Goal: Task Accomplishment & Management: Manage account settings

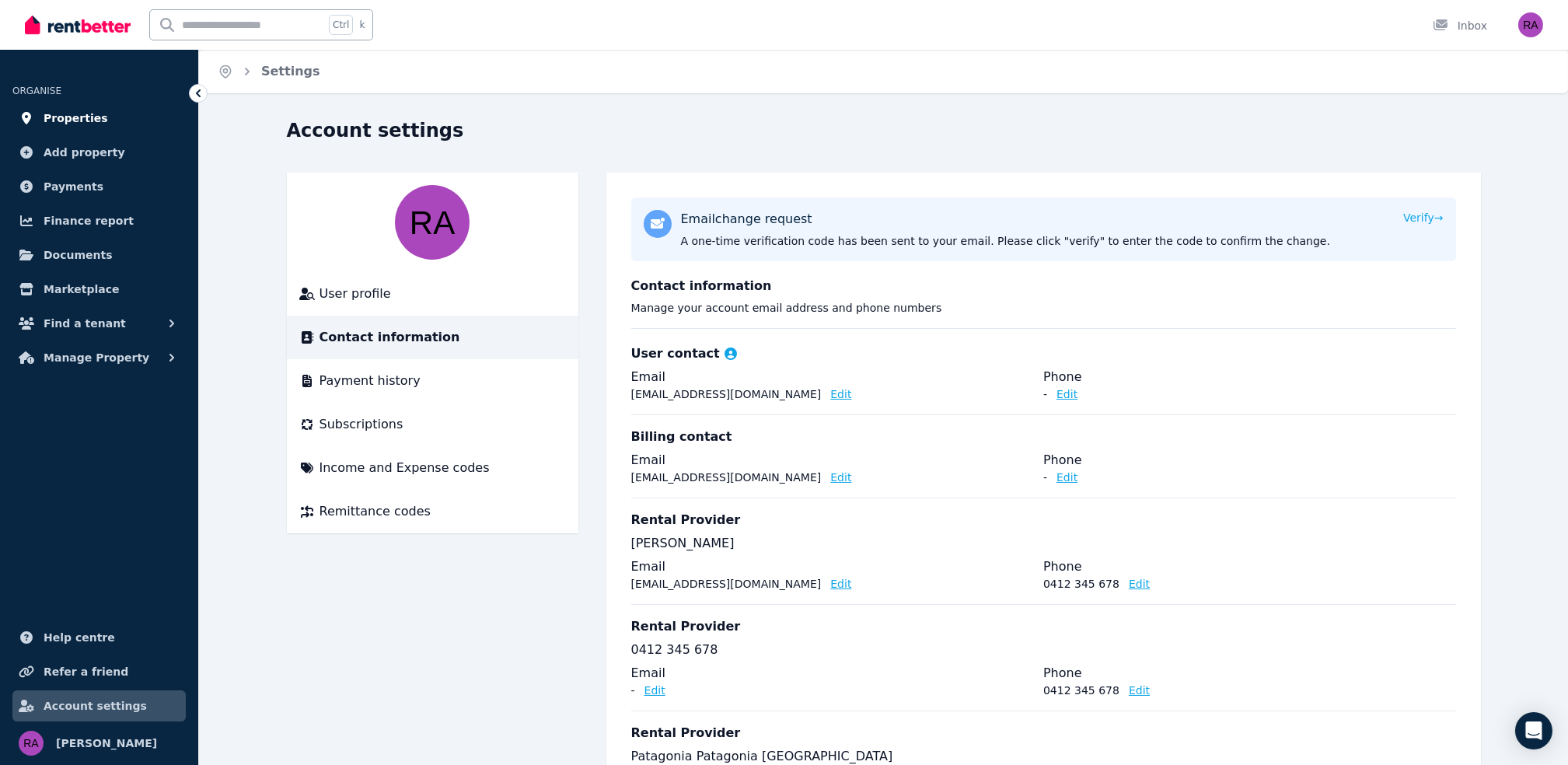
click at [84, 109] on span "Properties" at bounding box center [76, 118] width 65 height 19
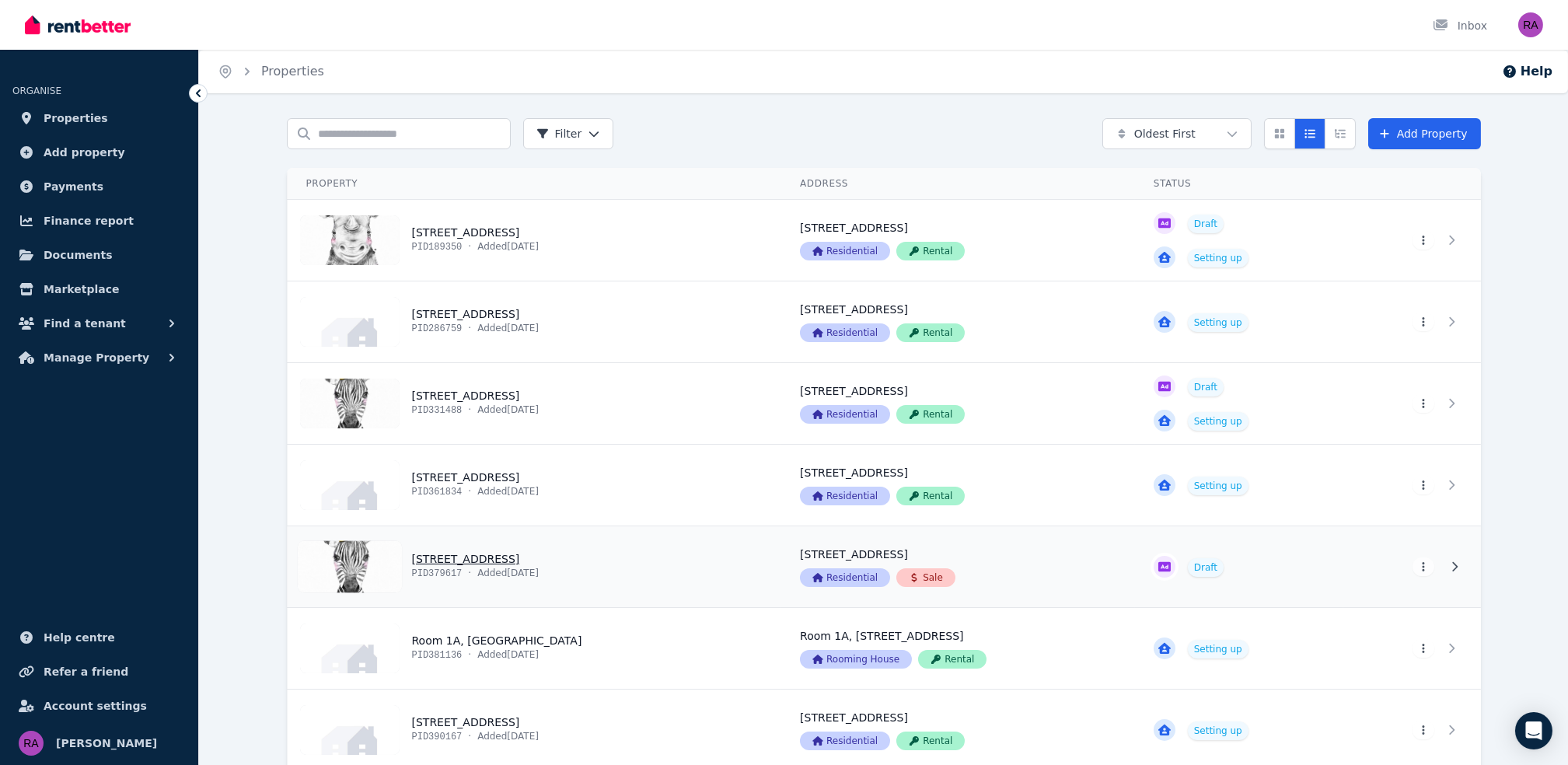
click at [973, 577] on link "View property details" at bounding box center [958, 566] width 353 height 81
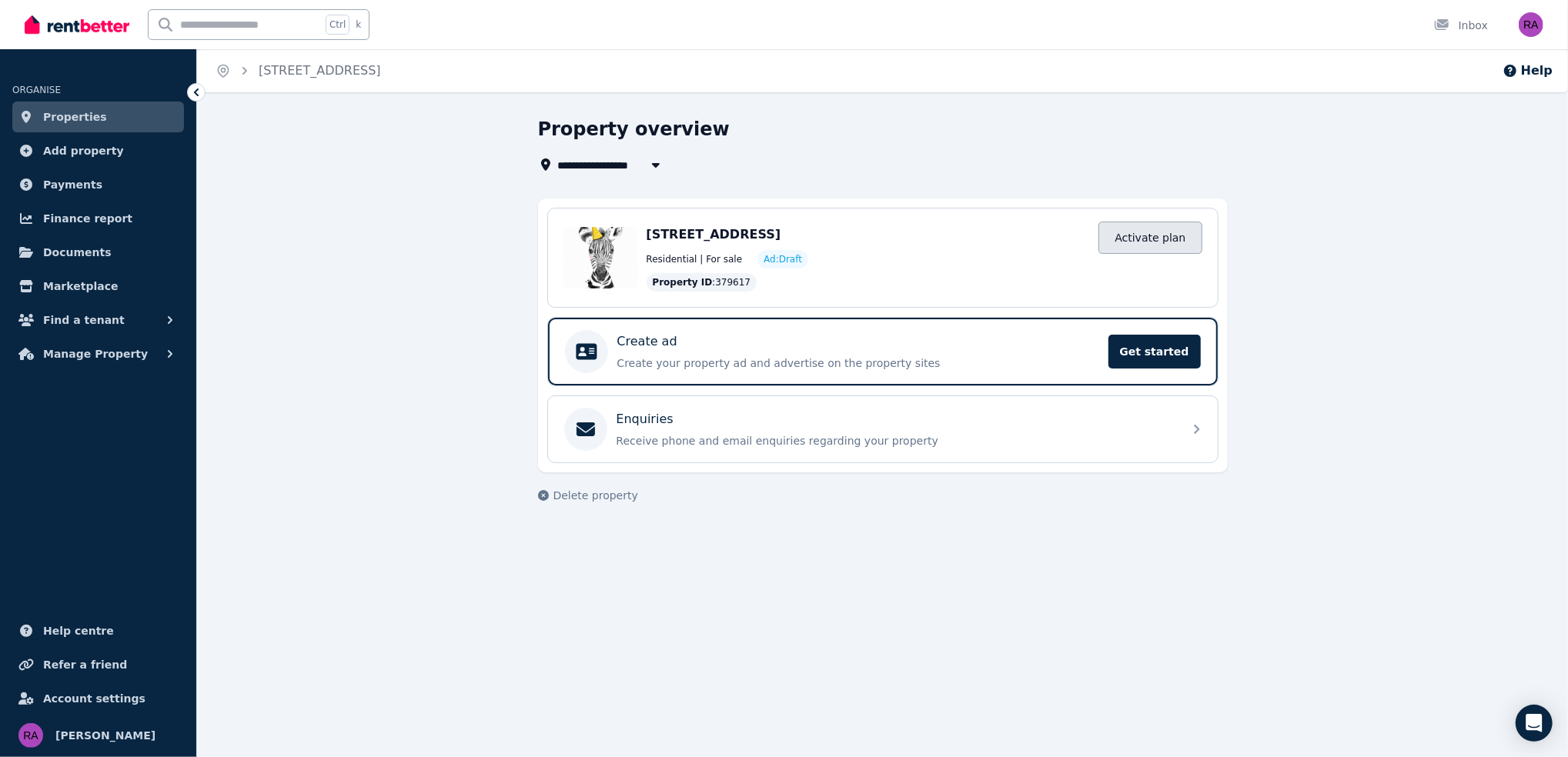
click at [1151, 236] on link "Activate plan" at bounding box center [1150, 237] width 103 height 32
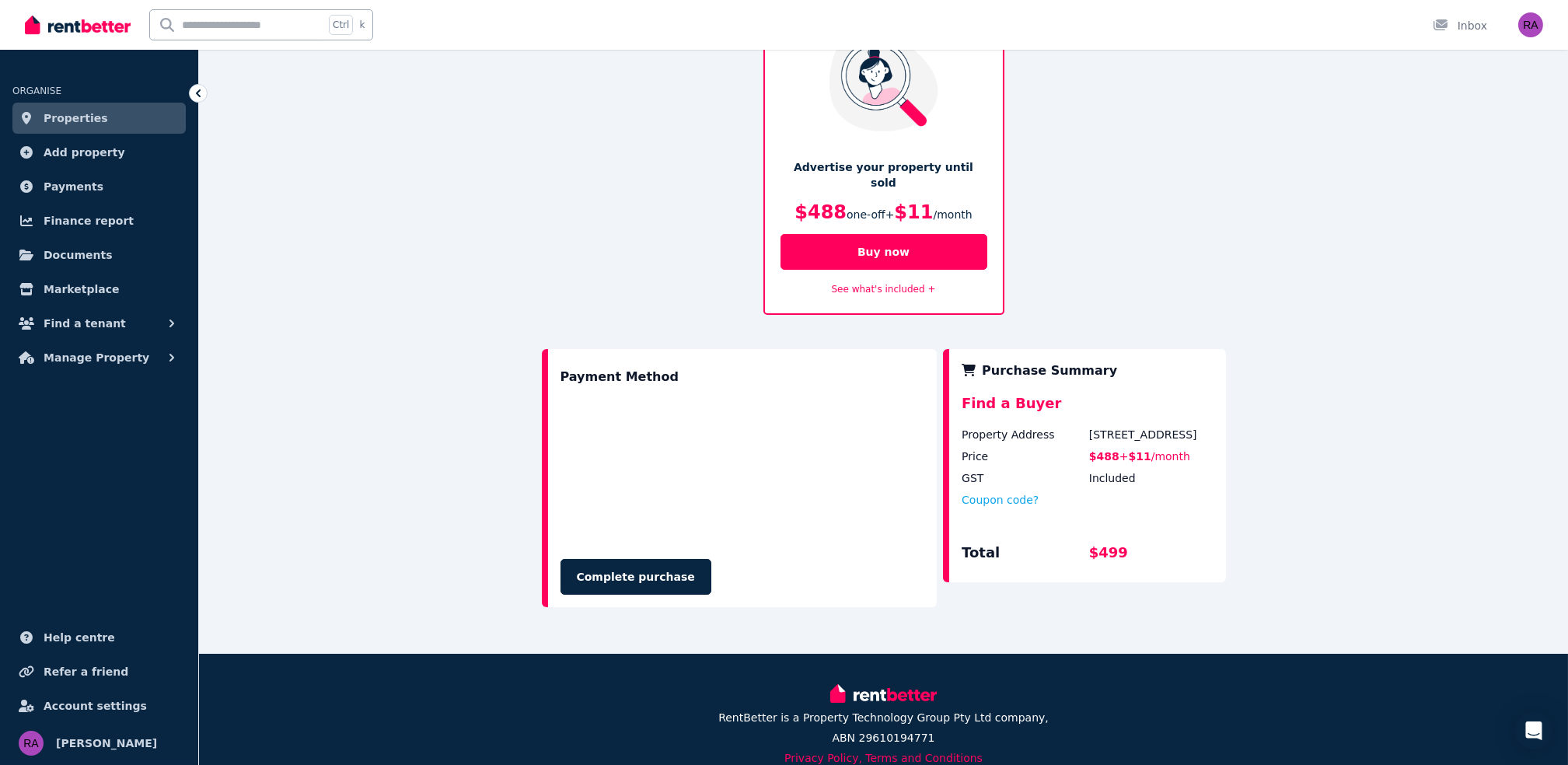
scroll to position [103, 0]
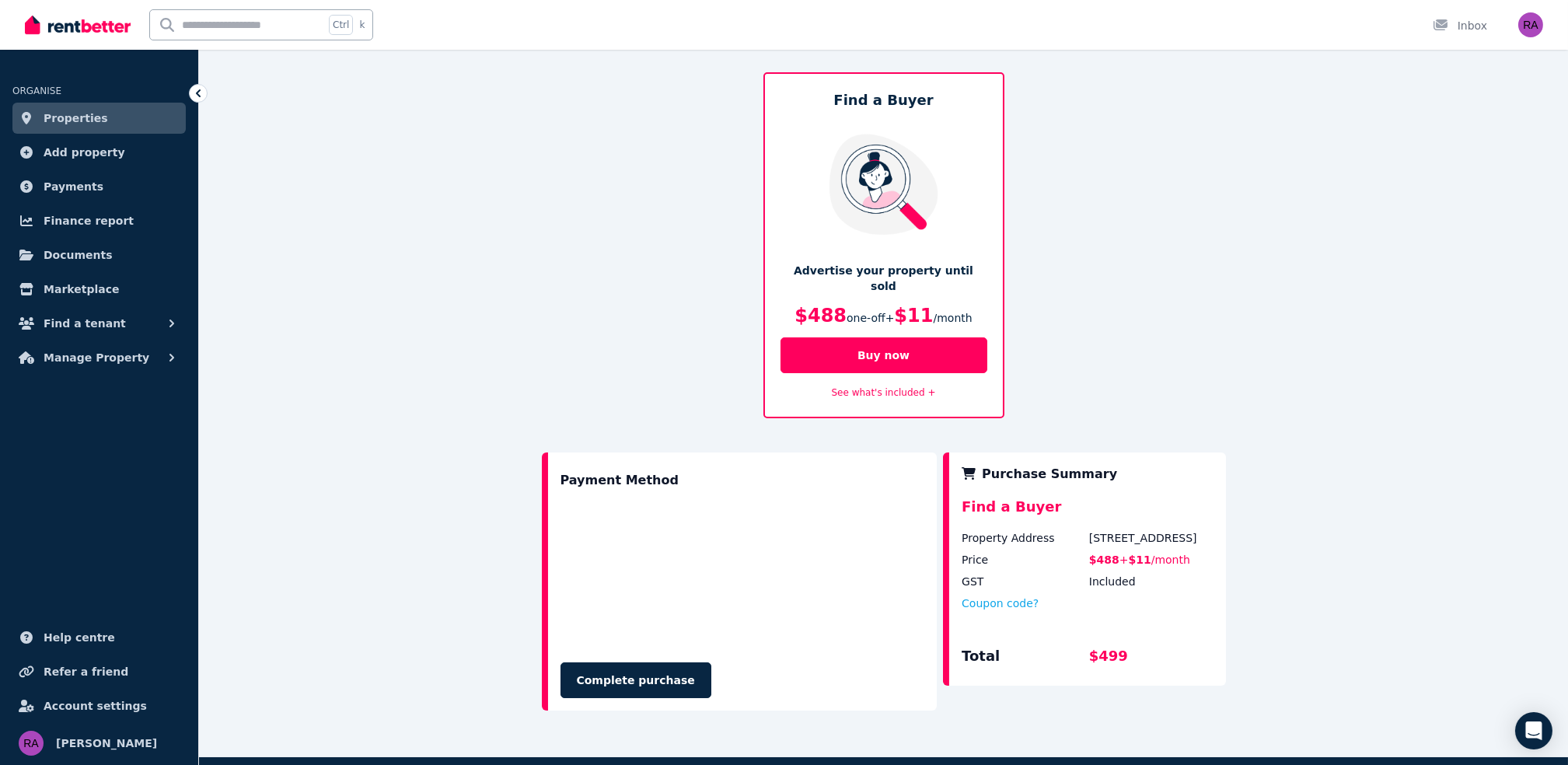
click at [893, 387] on link "See what's included +" at bounding box center [883, 393] width 104 height 11
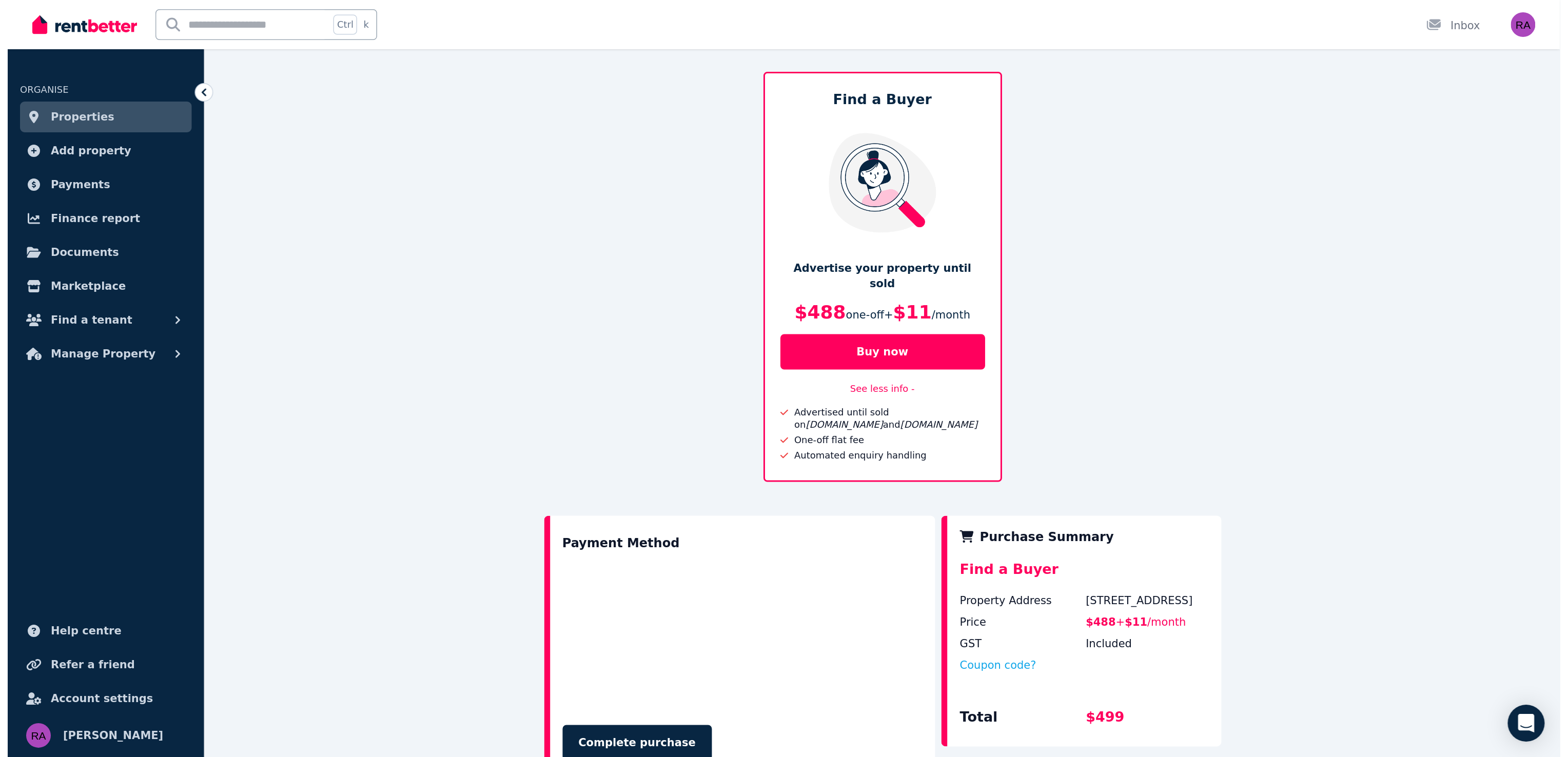
scroll to position [0, 0]
